Goal: Find specific page/section: Find specific page/section

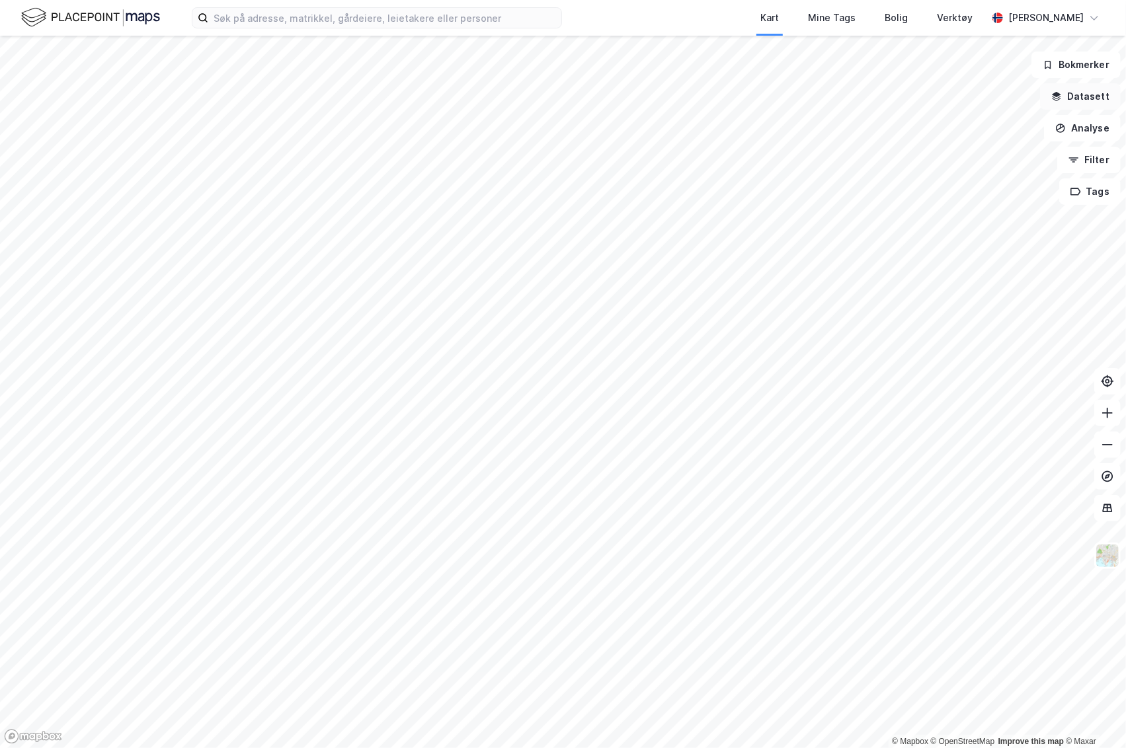
click at [1087, 99] on button "Datasett" at bounding box center [1080, 96] width 81 height 26
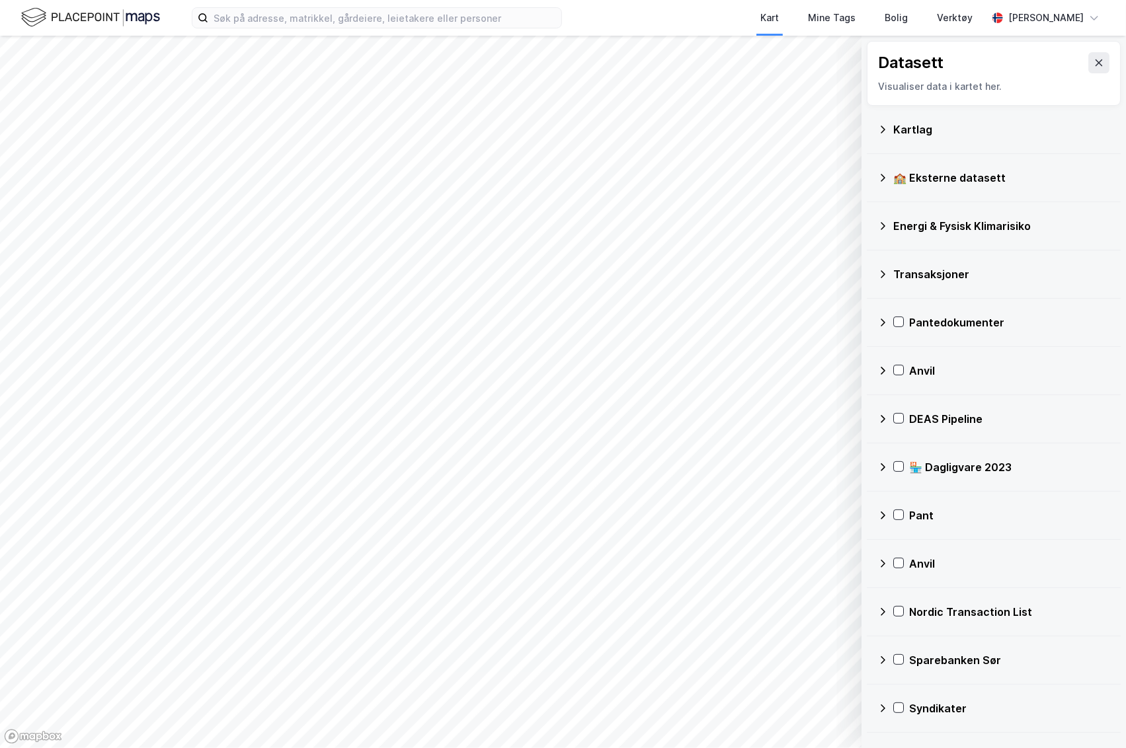
click at [970, 180] on div "🏫 Eksterne datasett" at bounding box center [1001, 178] width 217 height 16
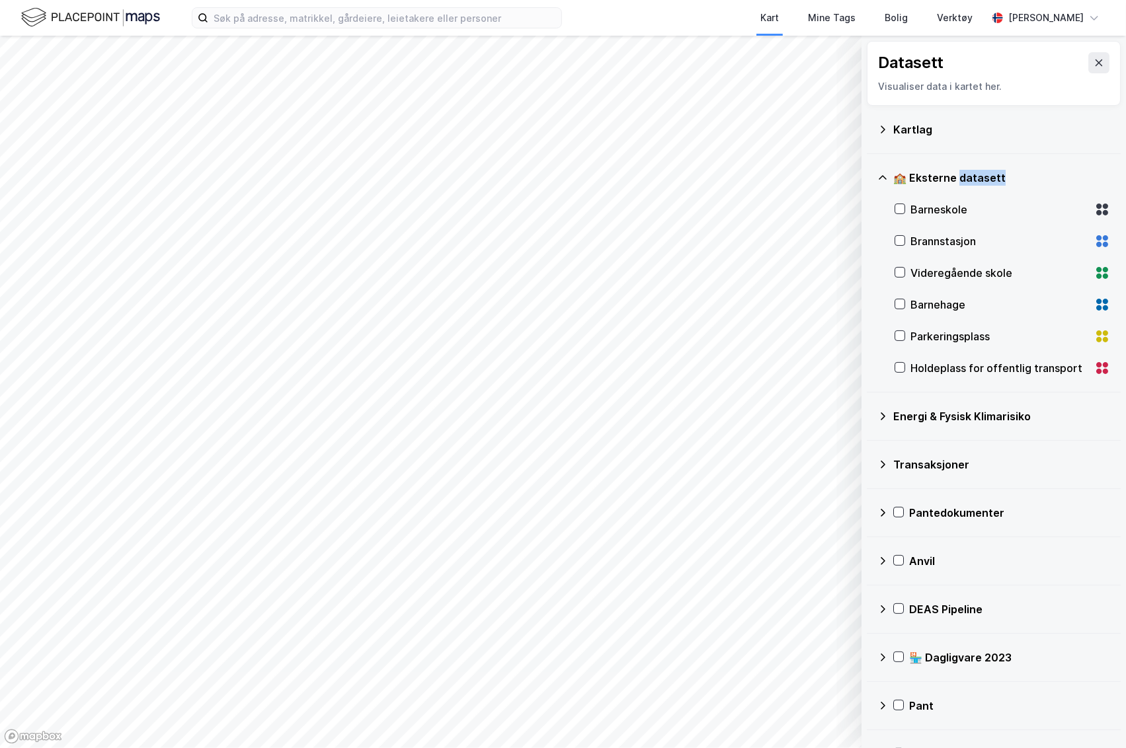
click at [970, 180] on div "🏫 Eksterne datasett" at bounding box center [1001, 178] width 217 height 16
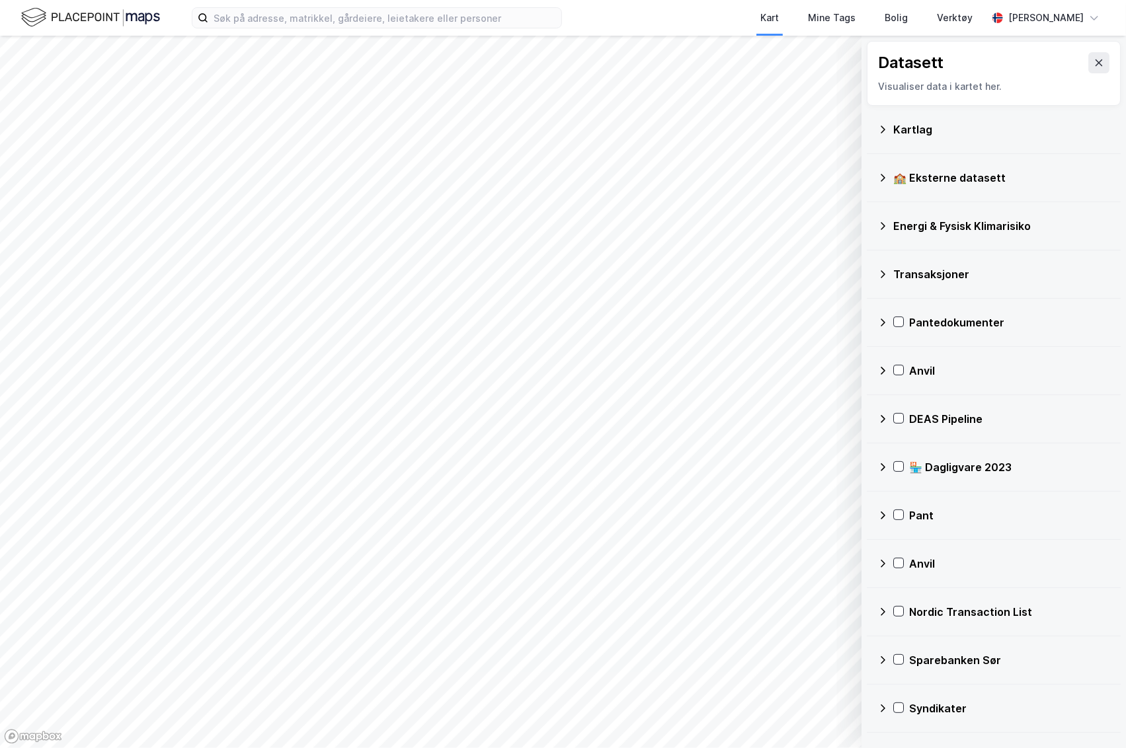
click at [963, 213] on div "Energi & Fysisk Klimarisiko" at bounding box center [993, 226] width 233 height 32
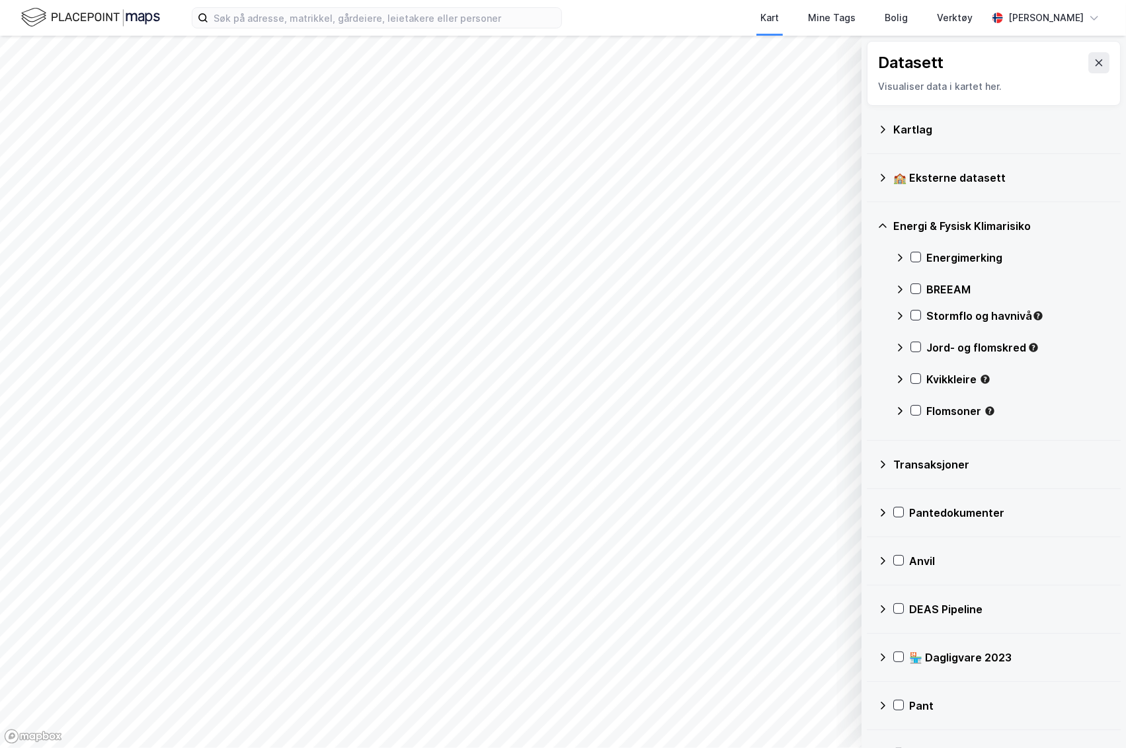
click at [907, 118] on div "Kartlag" at bounding box center [993, 130] width 233 height 32
